Goal: Register for event/course

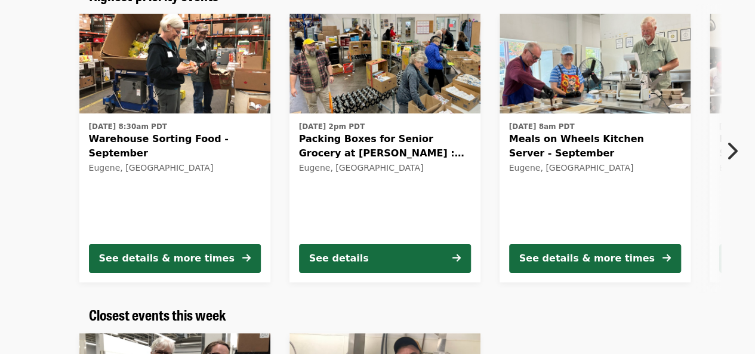
scroll to position [119, 0]
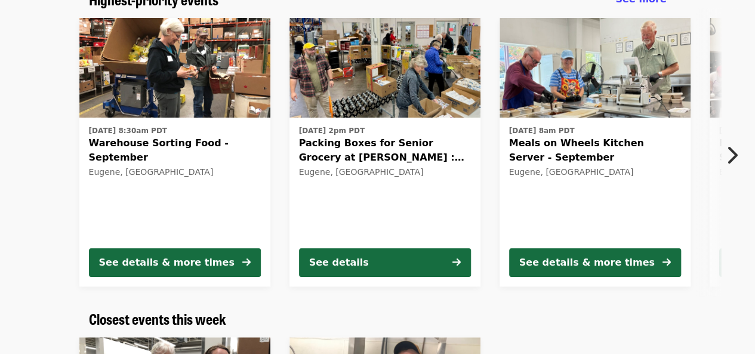
click at [730, 155] on icon "chevron-right icon" at bounding box center [731, 155] width 12 height 23
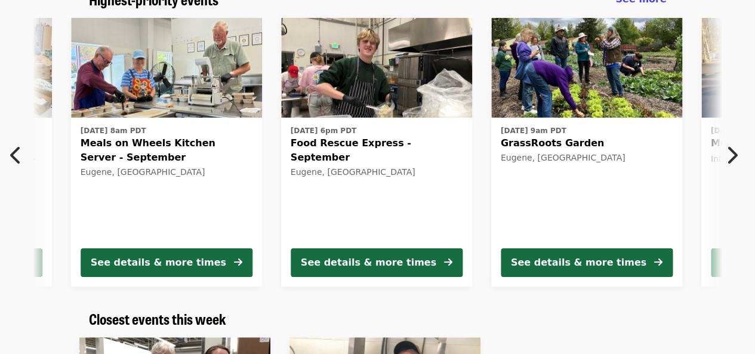
scroll to position [0, 432]
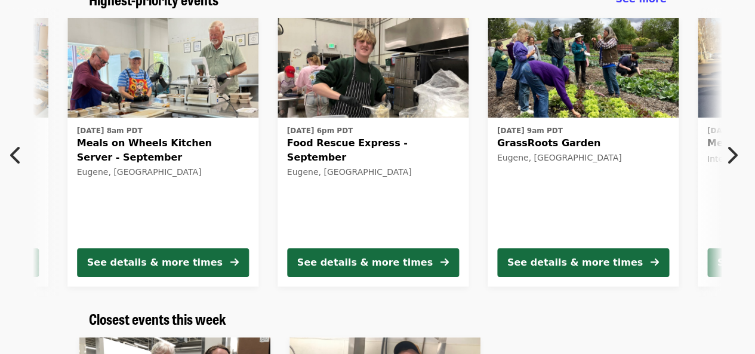
click at [735, 157] on icon "chevron-right icon" at bounding box center [731, 155] width 12 height 23
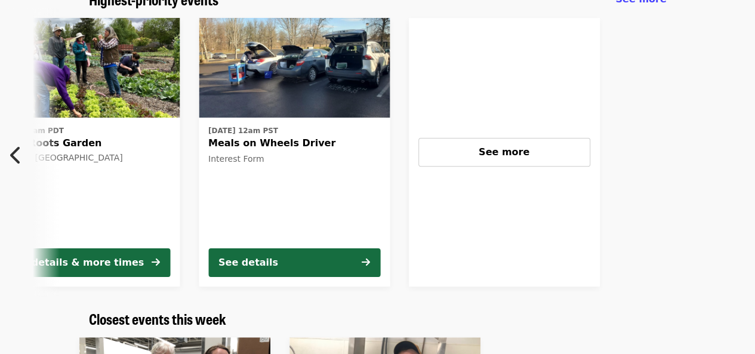
scroll to position [0, 940]
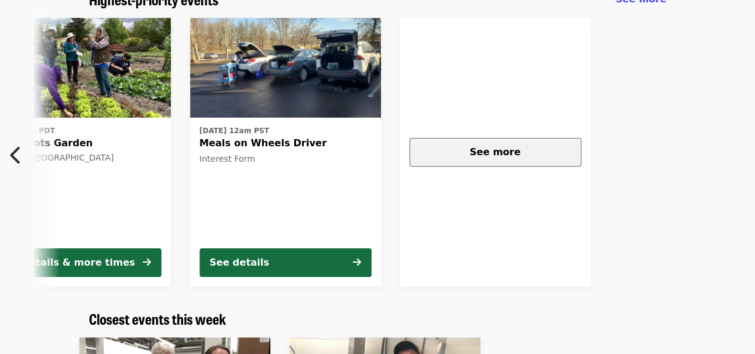
click at [501, 153] on span "See more" at bounding box center [495, 151] width 51 height 11
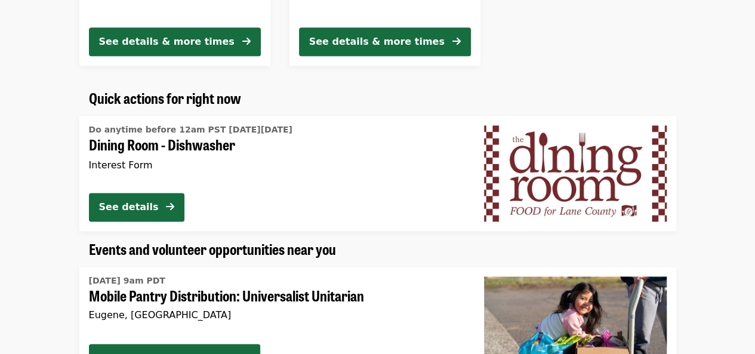
scroll to position [597, 0]
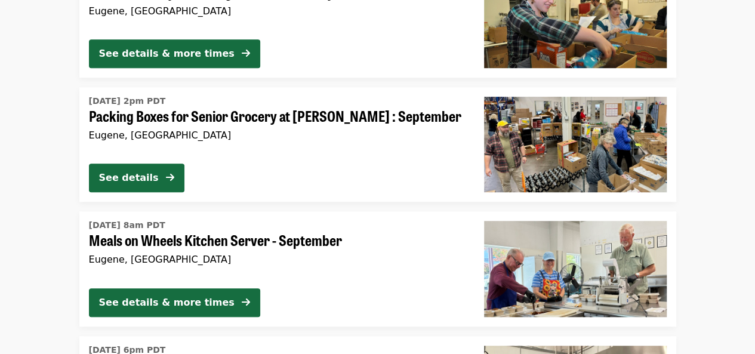
scroll to position [298, 0]
click at [125, 178] on div "See details" at bounding box center [129, 178] width 60 height 14
